Goal: Navigation & Orientation: Find specific page/section

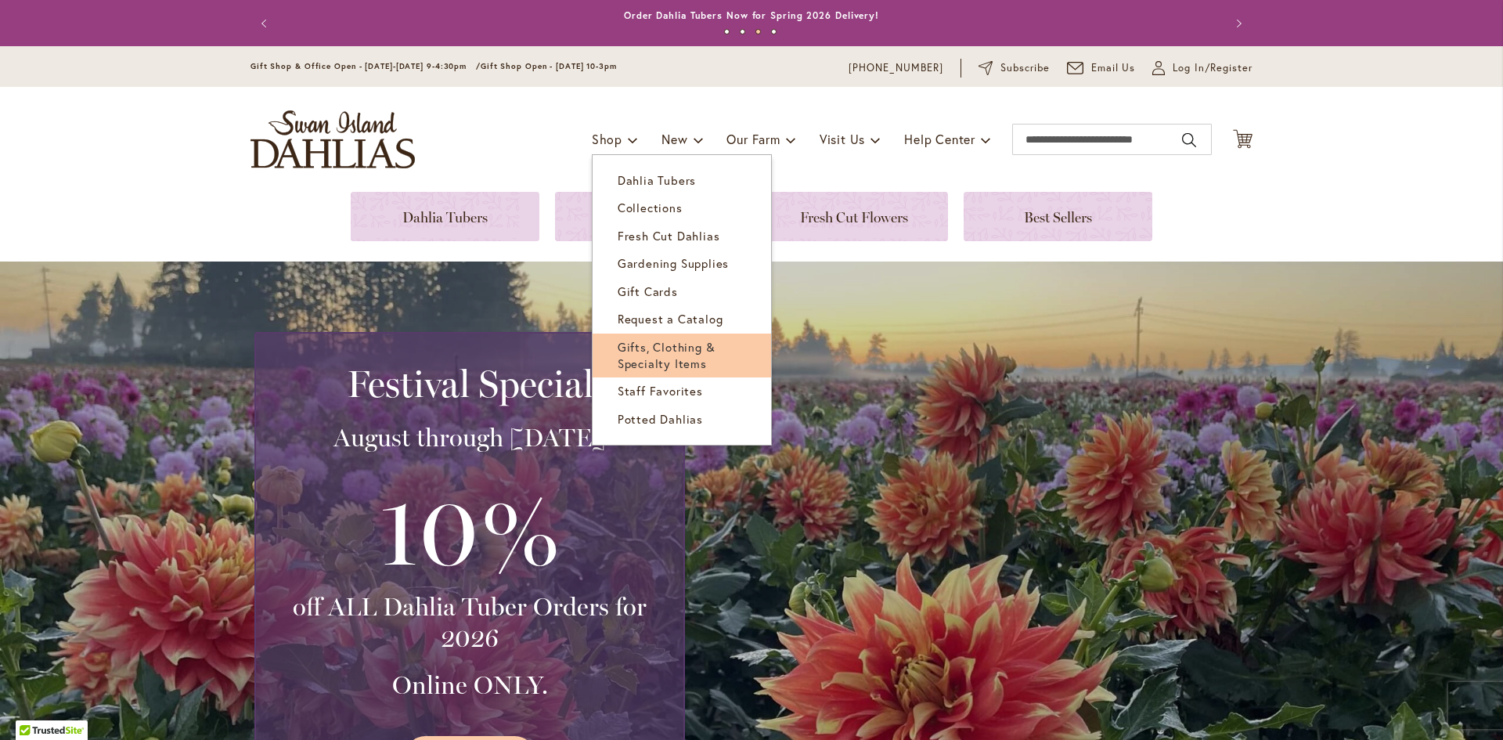
click at [690, 359] on span "Gifts, Clothing & Specialty Items" at bounding box center [667, 355] width 98 height 32
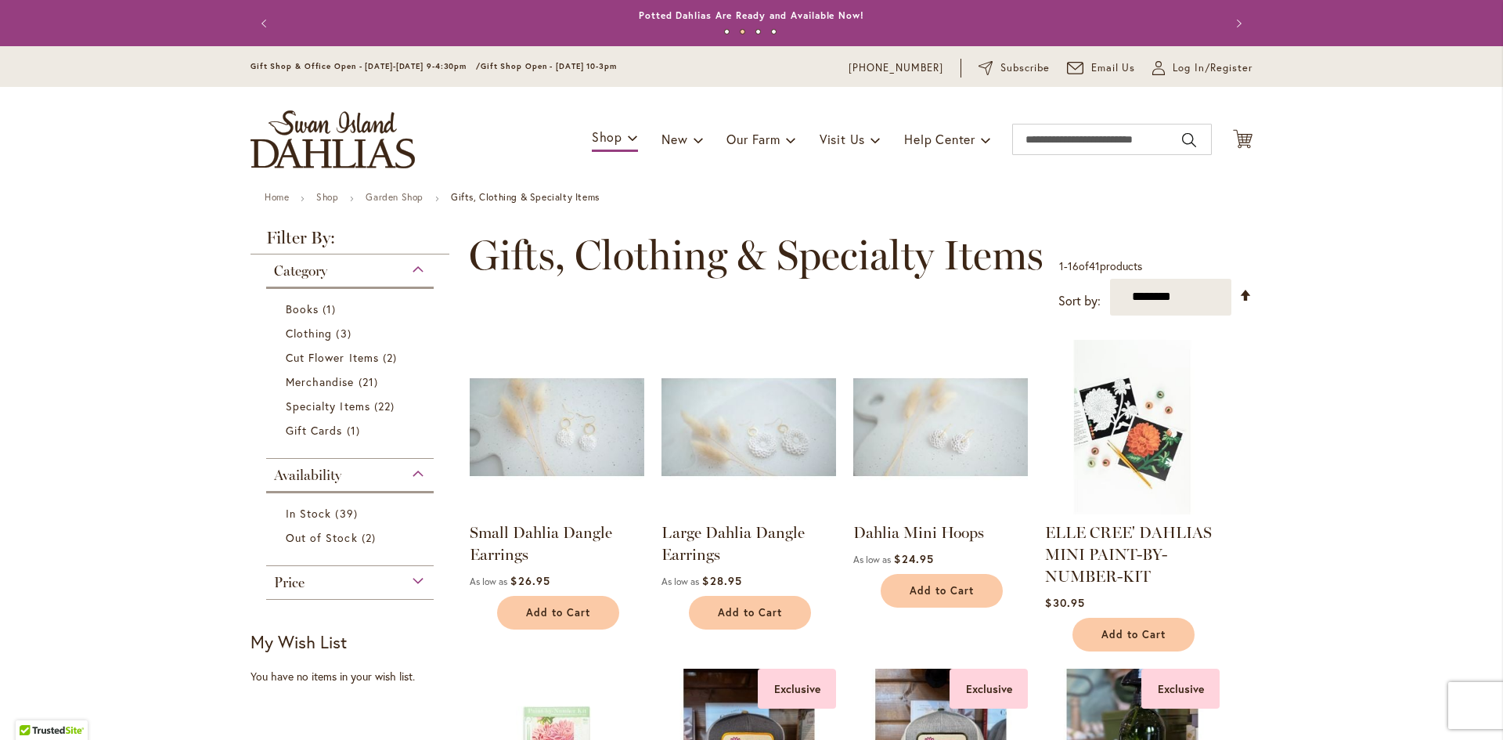
click at [301, 139] on img "store logo" at bounding box center [332, 139] width 164 height 58
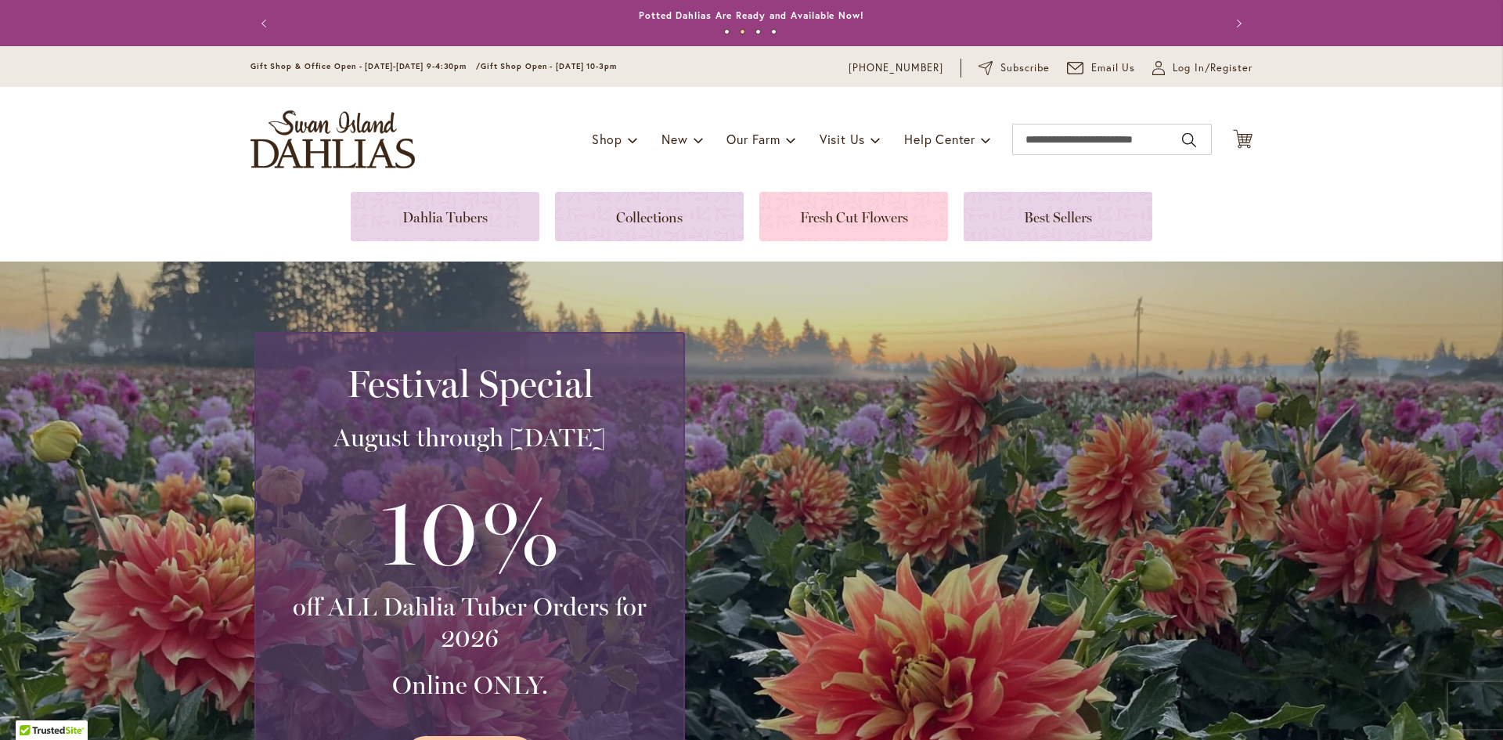
click at [803, 221] on link at bounding box center [853, 216] width 189 height 49
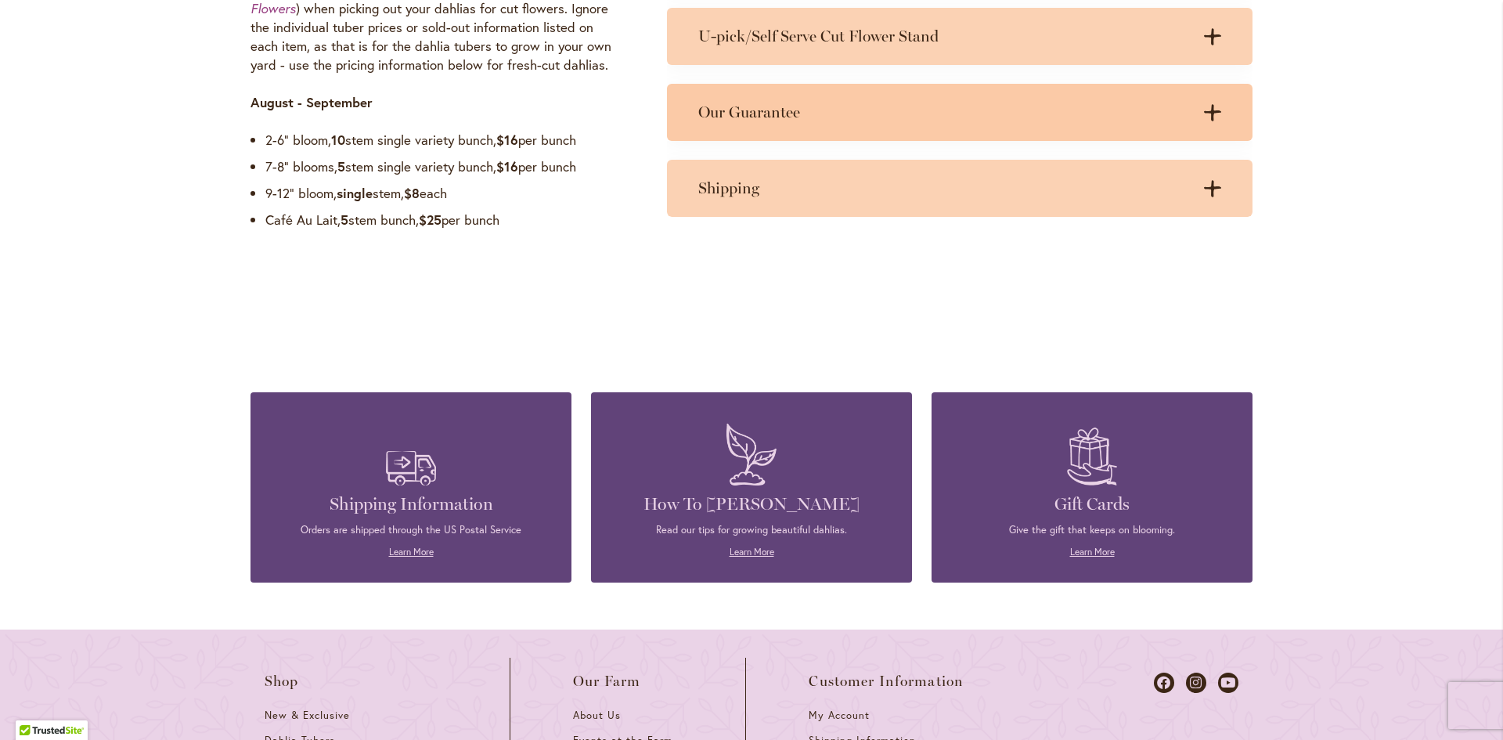
scroll to position [1096, 0]
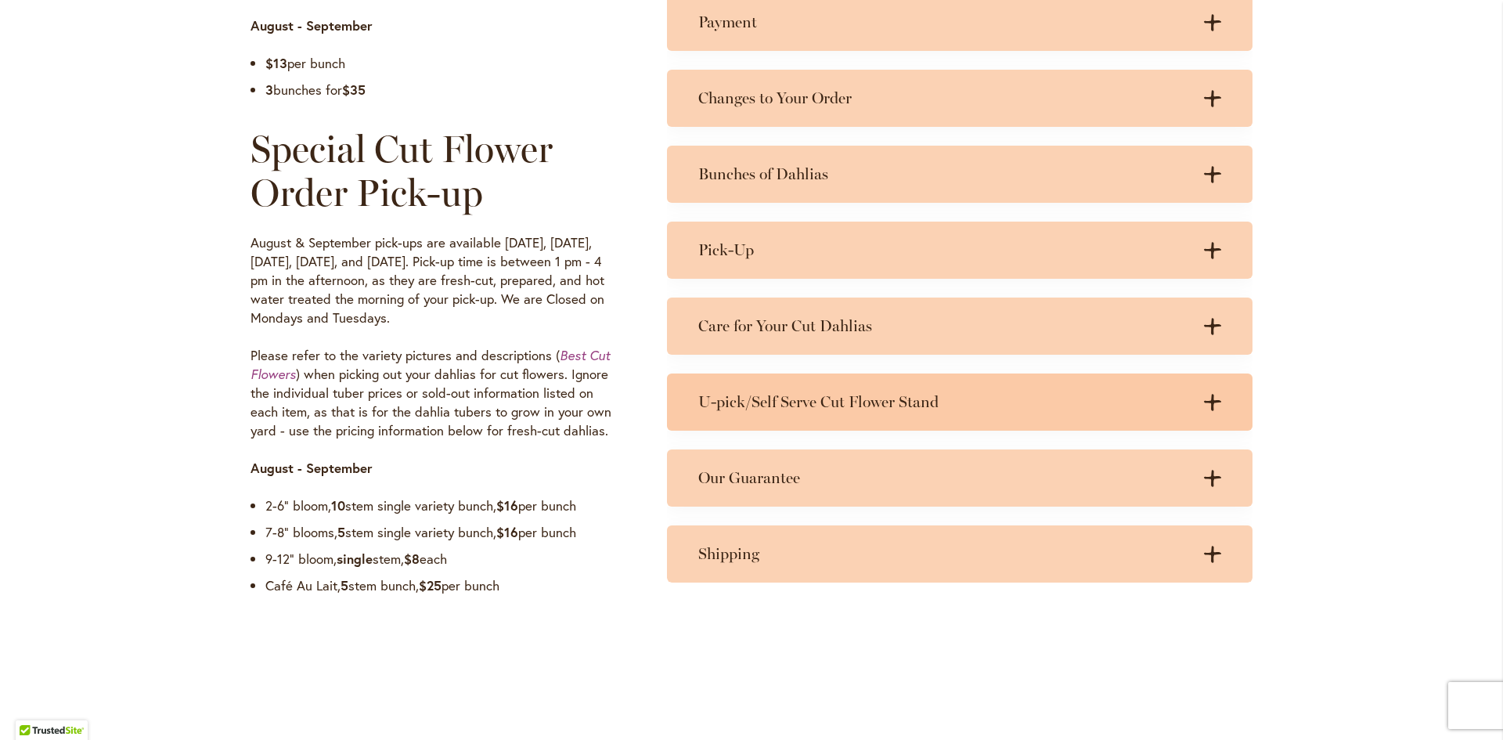
click at [822, 415] on div "U-pick/Self Serve Cut Flower Stand .cls-1 { fill: #3c2616; stroke-width: 0px; }…" at bounding box center [960, 401] width 586 height 57
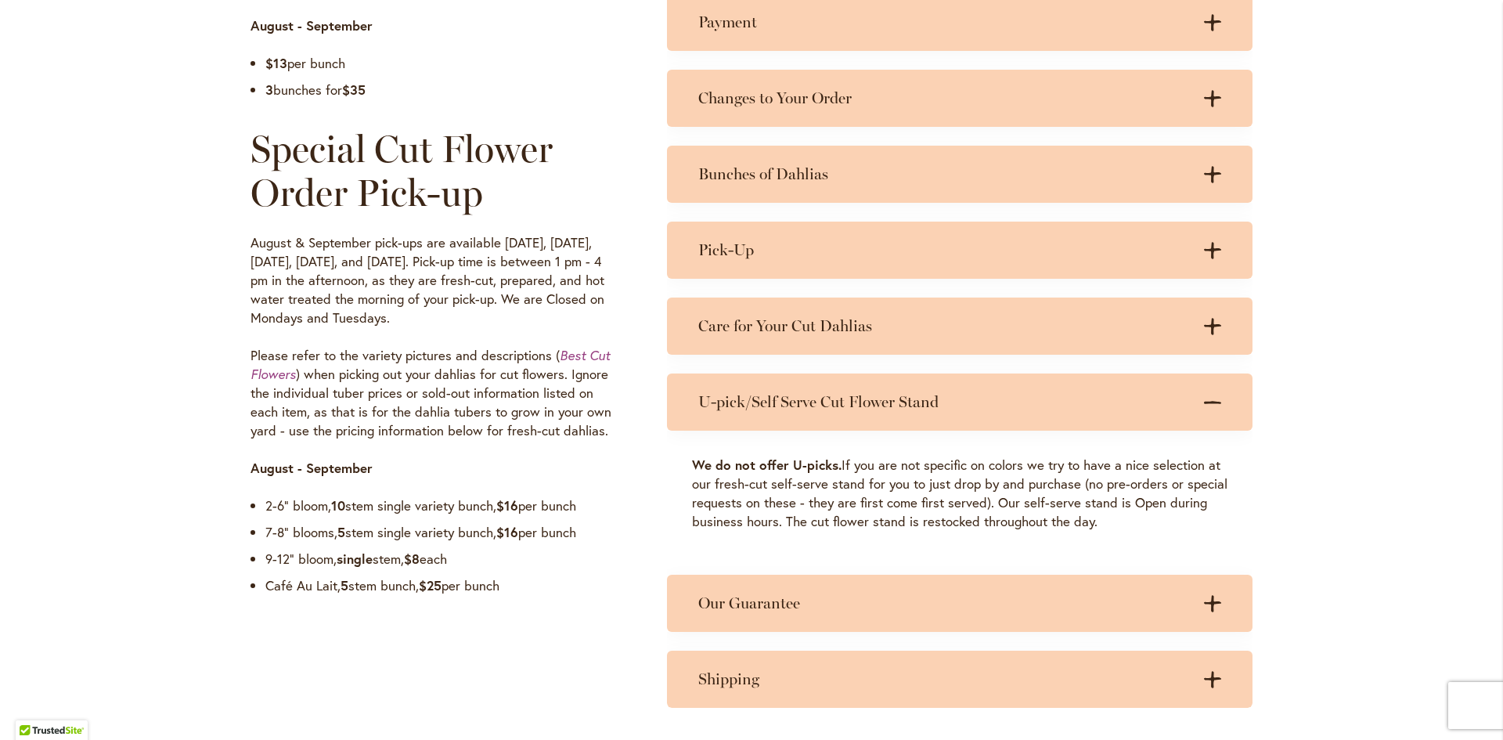
scroll to position [0, 0]
